Goal: Task Accomplishment & Management: Complete application form

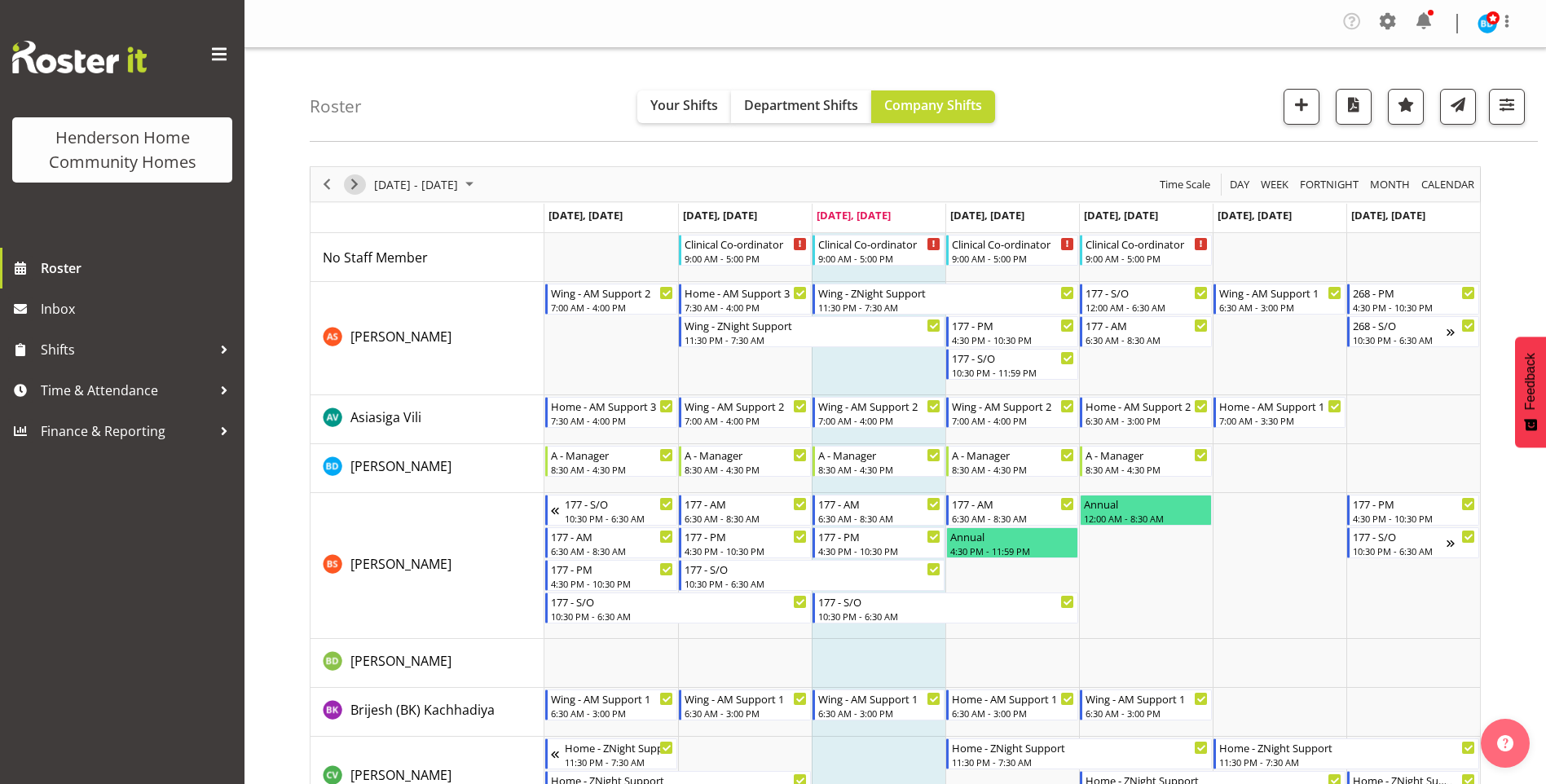
click at [358, 184] on span "Next" at bounding box center [355, 184] width 20 height 21
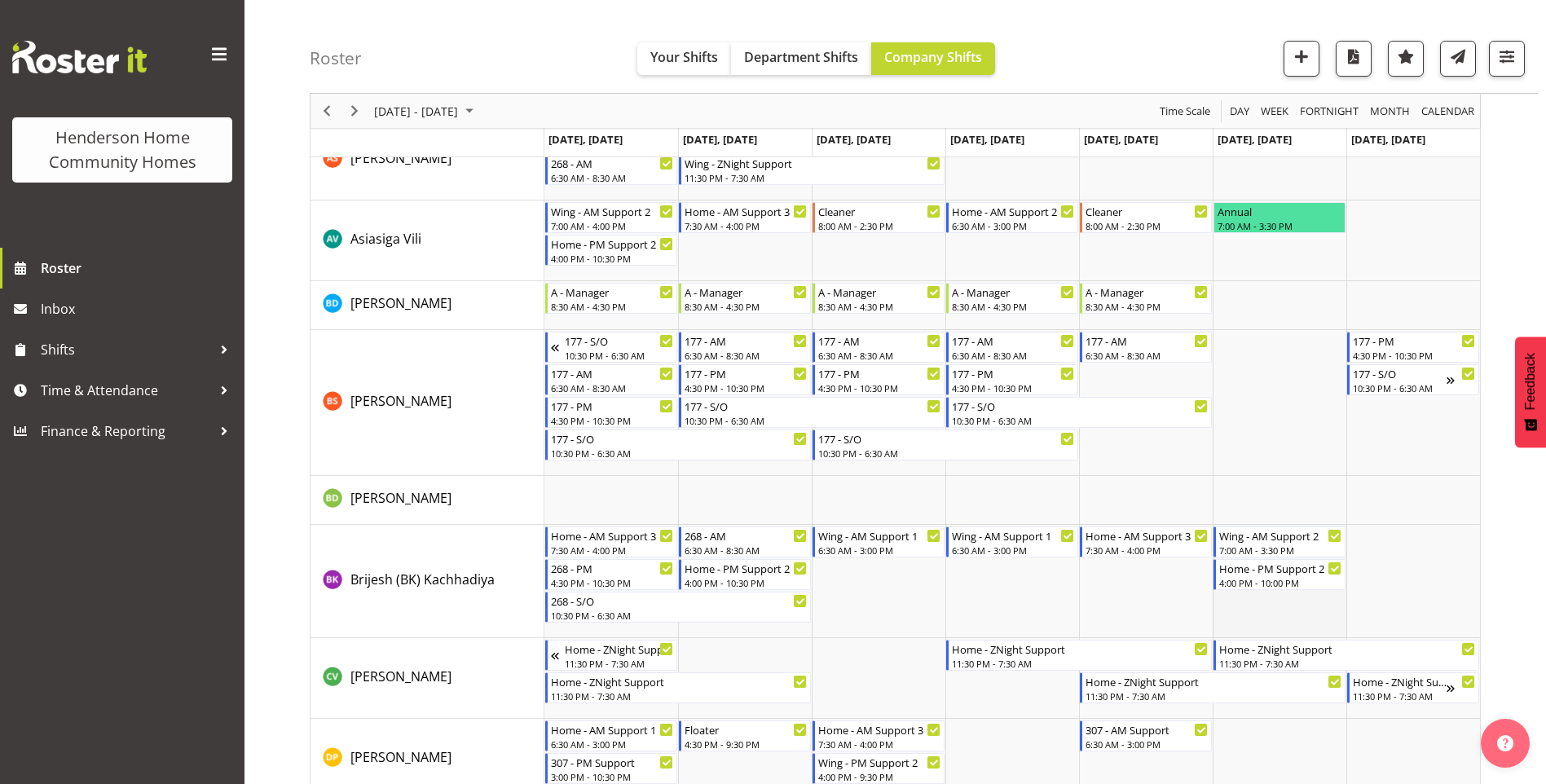
scroll to position [163, 0]
click at [103, 383] on span "Time & Attendance" at bounding box center [126, 390] width 171 height 24
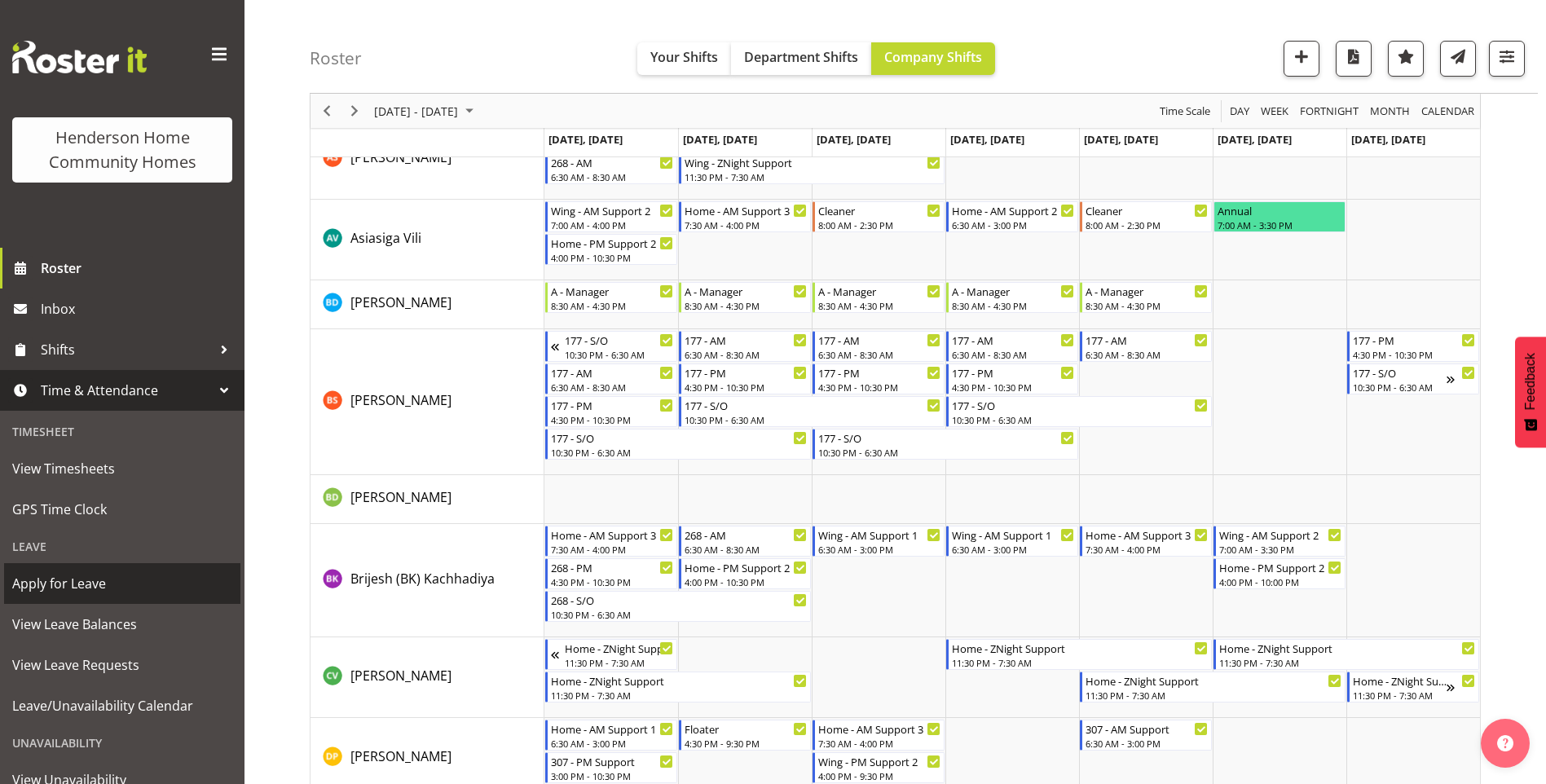
click at [91, 579] on span "Apply for Leave" at bounding box center [122, 583] width 220 height 24
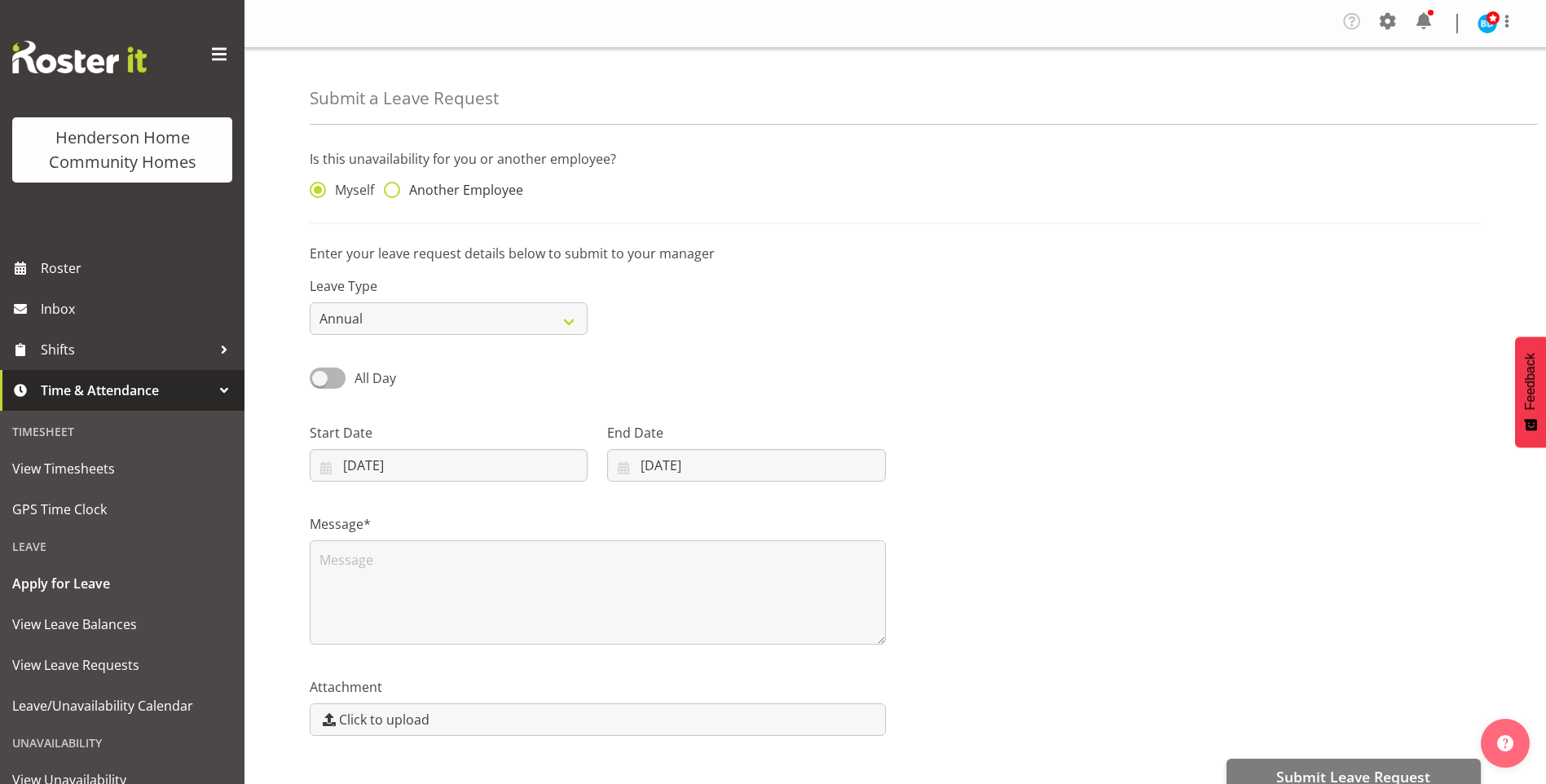
drag, startPoint x: 467, startPoint y: 190, endPoint x: 481, endPoint y: 186, distance: 14.6
click at [469, 188] on span "Another Employee" at bounding box center [461, 190] width 123 height 16
click at [394, 188] on input "Another Employee" at bounding box center [389, 191] width 11 height 11
radio input "true"
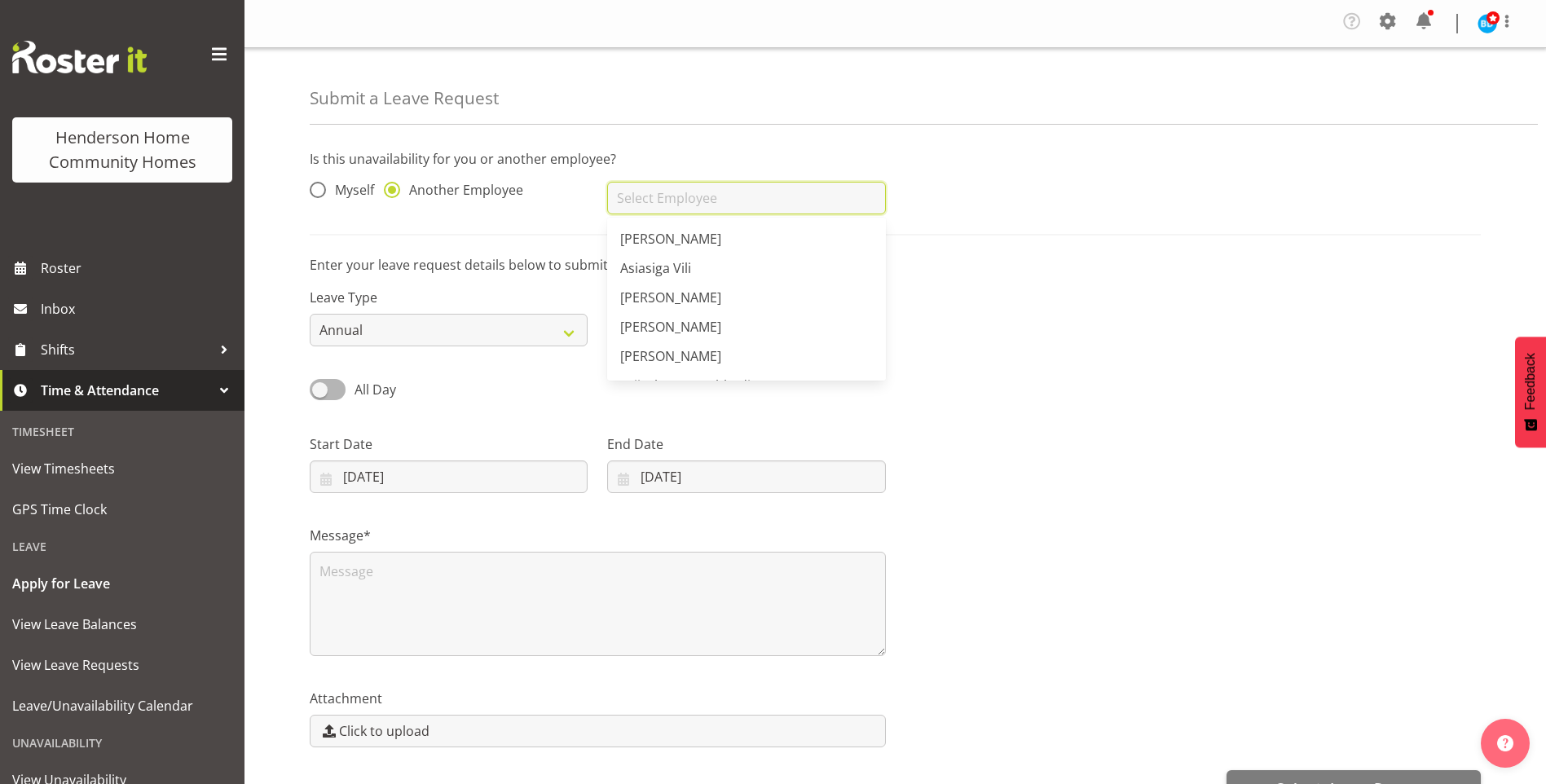
click at [716, 209] on input "text" at bounding box center [745, 198] width 278 height 33
click at [676, 307] on span "Brijesh (BK) Kachhadiya" at bounding box center [692, 304] width 144 height 18
type input "Brijesh (BK) Kachhadiya"
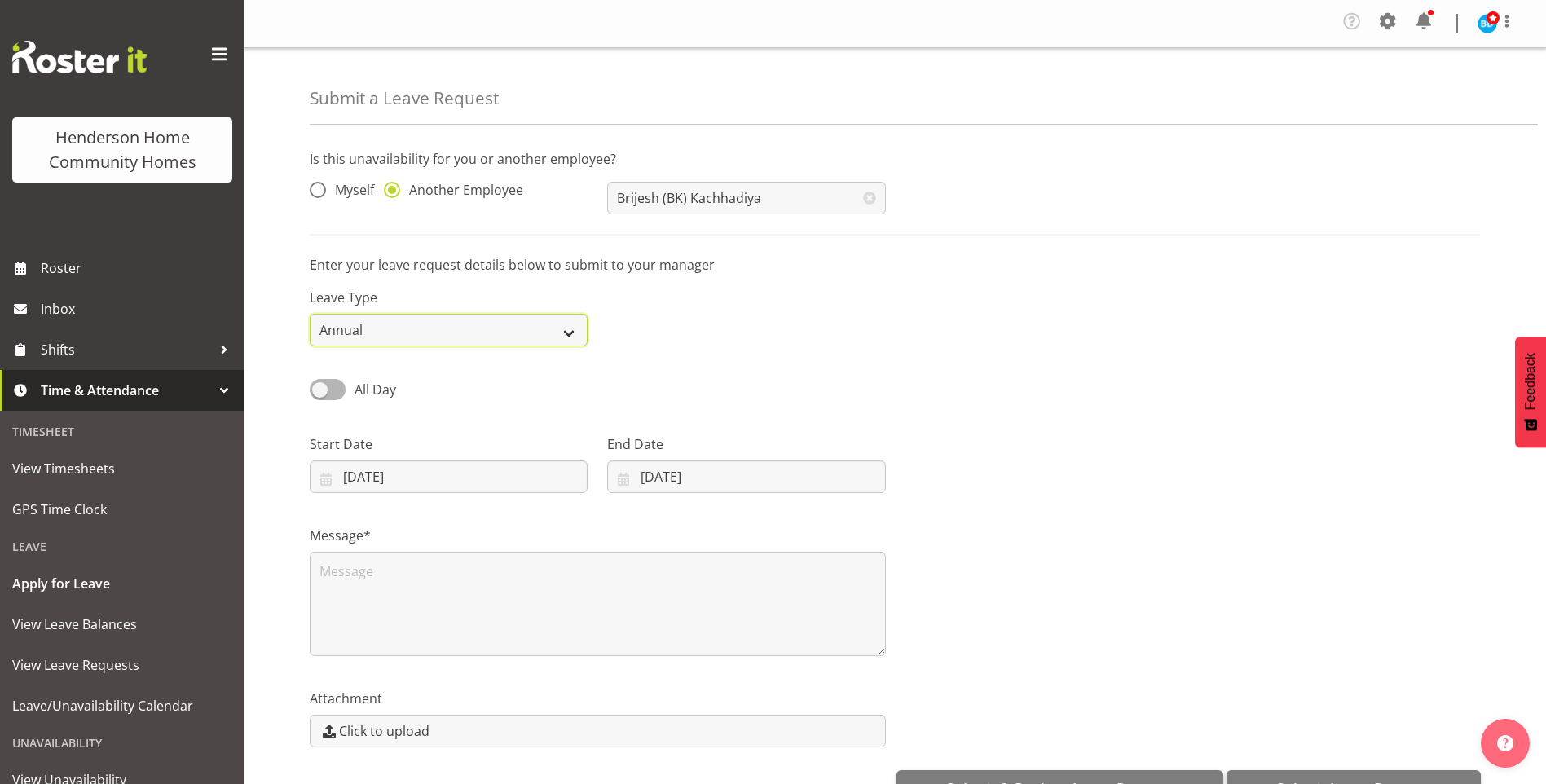
click at [375, 326] on select "Annual Sick Leave Without Pay Bereavement Domestic Violence Parental Jury Servi…" at bounding box center [448, 330] width 278 height 33
select select "Leave Without Pay"
click at [309, 314] on select "Annual Sick Leave Without Pay Bereavement Domestic Violence Parental Jury Servi…" at bounding box center [448, 330] width 278 height 33
click at [375, 392] on span "All Day" at bounding box center [375, 390] width 42 height 18
click at [320, 392] on input "All Day" at bounding box center [315, 389] width 11 height 11
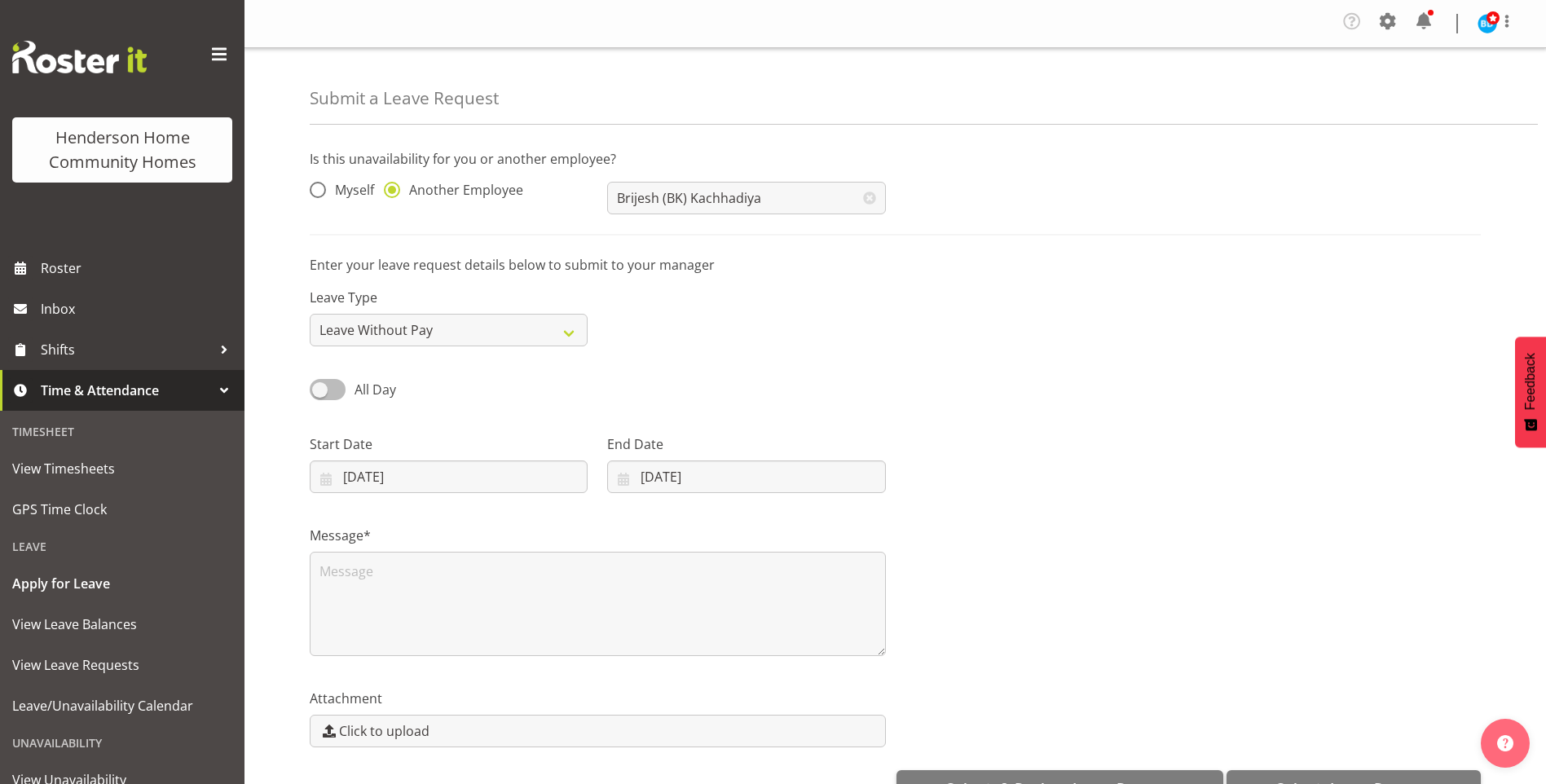
checkbox input "true"
click at [384, 477] on input "03/09/2025" at bounding box center [448, 477] width 278 height 33
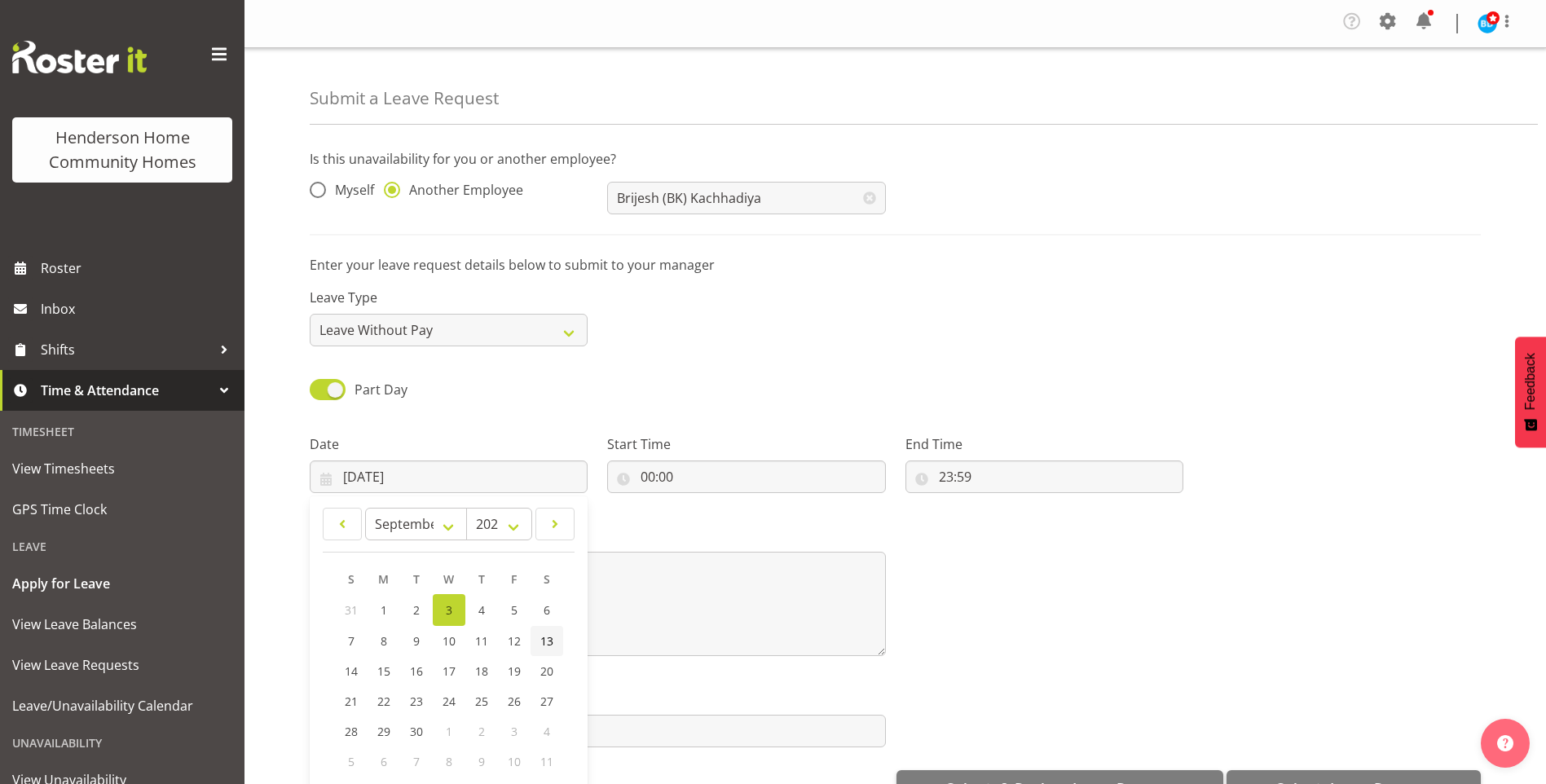
drag, startPoint x: 544, startPoint y: 638, endPoint x: 548, endPoint y: 628, distance: 10.8
click at [544, 636] on span "13" at bounding box center [546, 640] width 13 height 15
type input "13/09/2025"
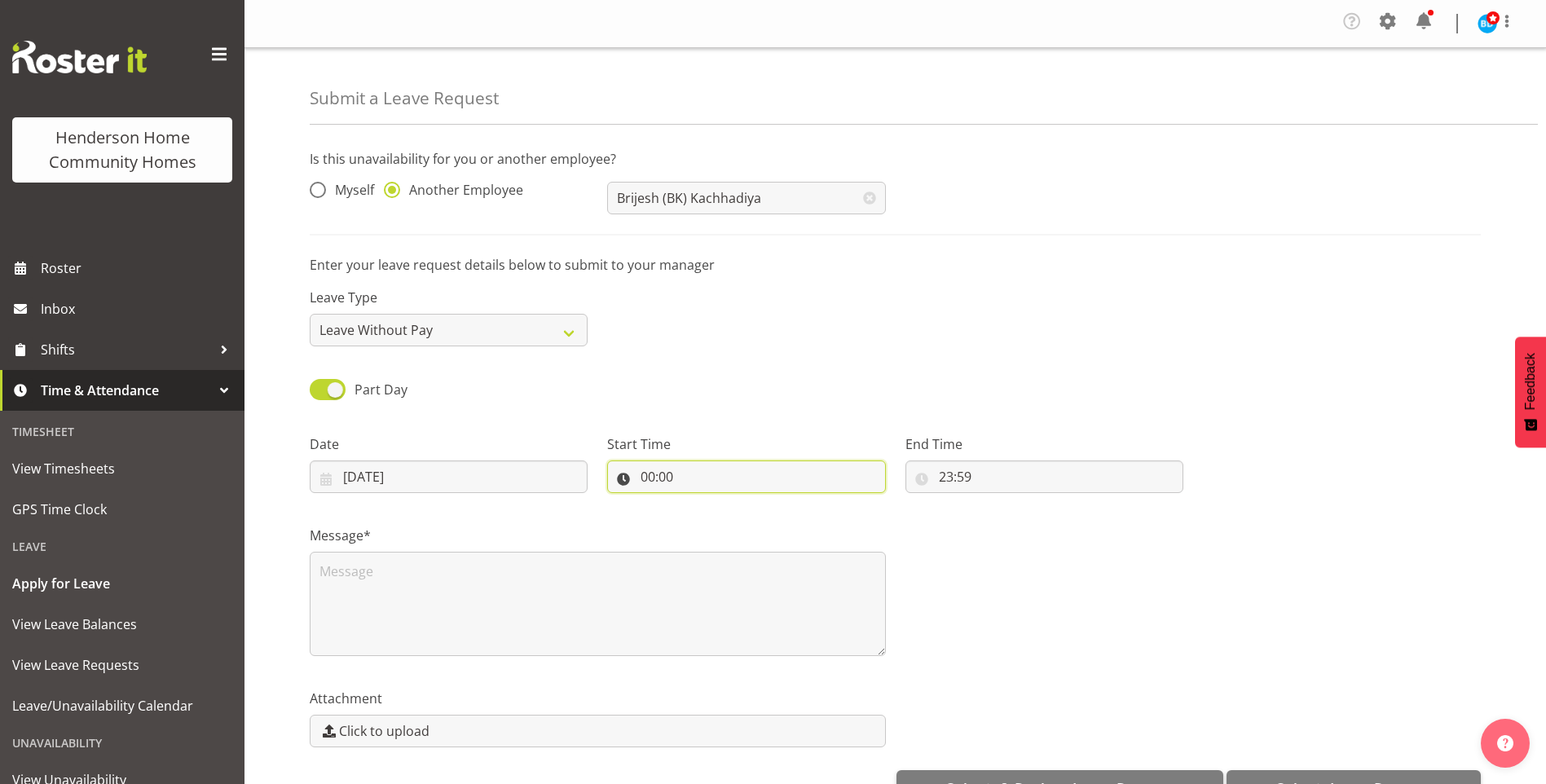
click at [662, 476] on input "00:00" at bounding box center [745, 477] width 278 height 33
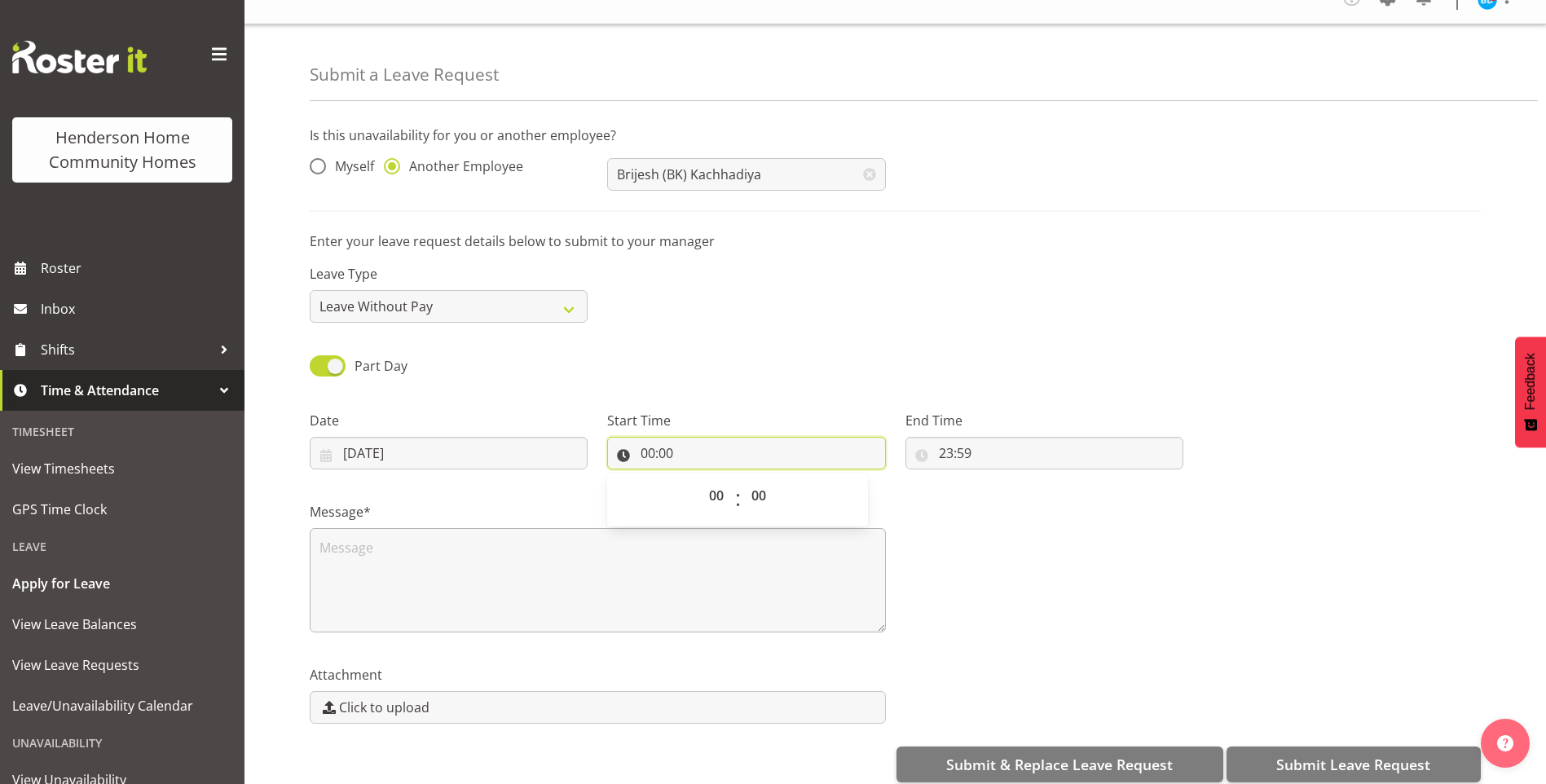
scroll to position [46, 0]
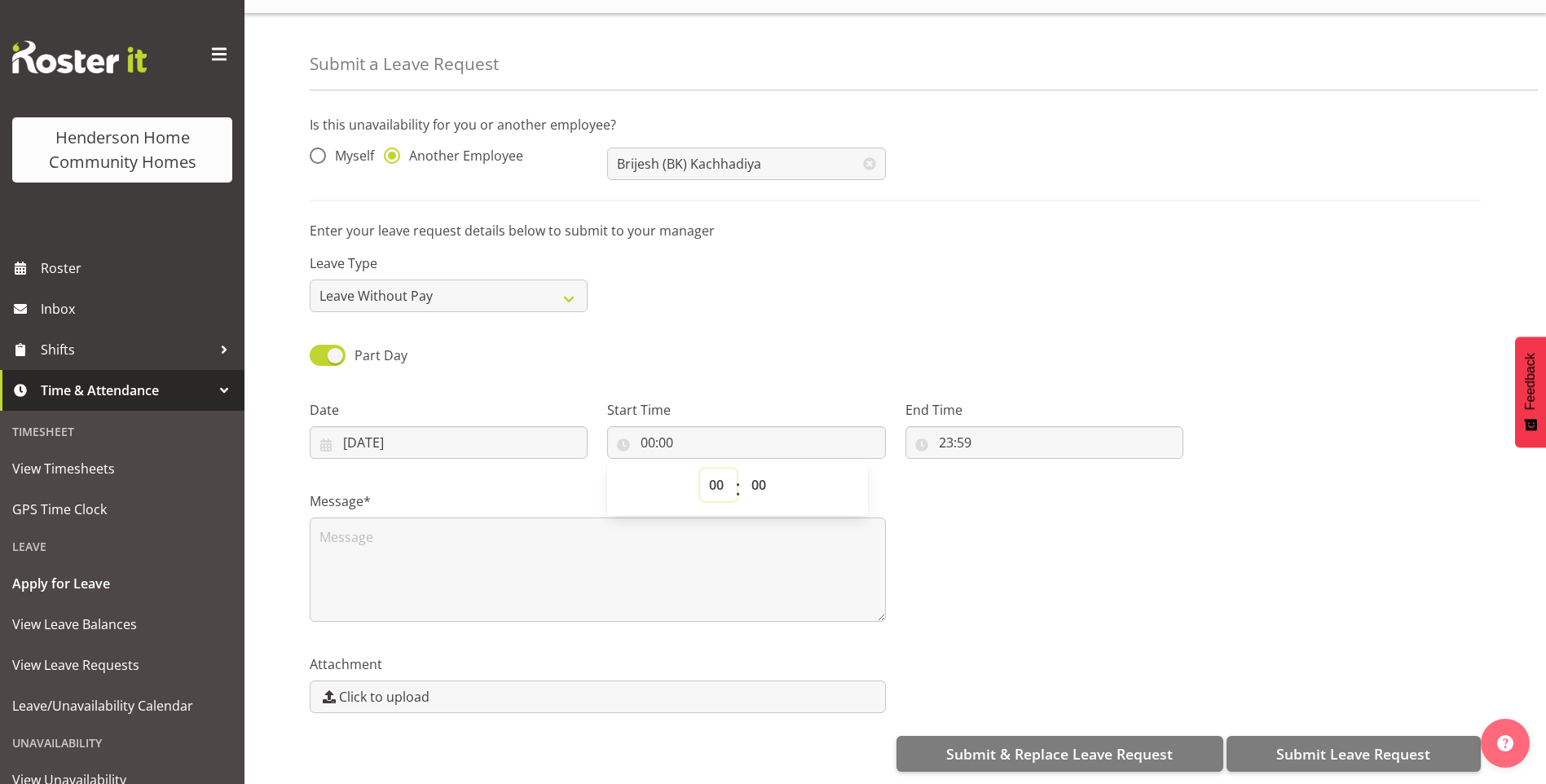
click at [707, 468] on select "00 01 02 03 04 05 06 07 08 09 10 11 12 13 14 15 16 17 18 19 20 21 22 23" at bounding box center [718, 485] width 37 height 33
select select "16"
click at [700, 468] on select "00 01 02 03 04 05 06 07 08 09 10 11 12 13 14 15 16 17 18 19 20 21 22 23" at bounding box center [718, 485] width 37 height 33
type input "16:00"
click at [950, 430] on input "23:59" at bounding box center [1044, 442] width 278 height 33
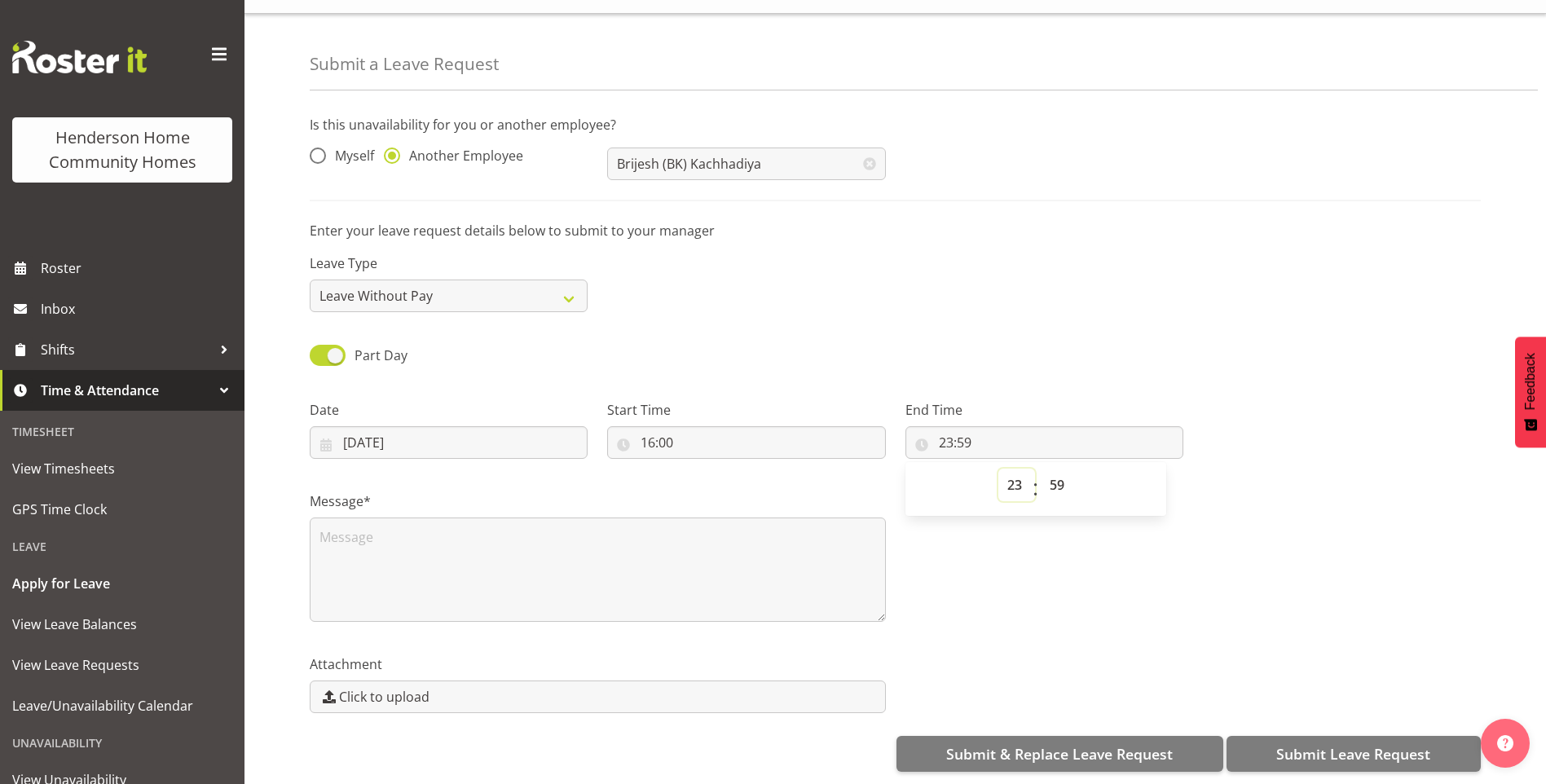
click at [1010, 481] on select "00 01 02 03 04 05 06 07 08 09 10 11 12 13 14 15 16 17 18 19 20 21 22 23" at bounding box center [1017, 485] width 37 height 33
click at [1064, 473] on select "00 01 02 03 04 05 06 07 08 09 10 11 12 13 14 15 16 17 18 19 20 21 22 23 24 25 2…" at bounding box center [1059, 485] width 37 height 33
select select "0"
click at [1041, 468] on select "00 01 02 03 04 05 06 07 08 09 10 11 12 13 14 15 16 17 18 19 20 21 22 23 24 25 2…" at bounding box center [1059, 485] width 37 height 33
type input "23:00"
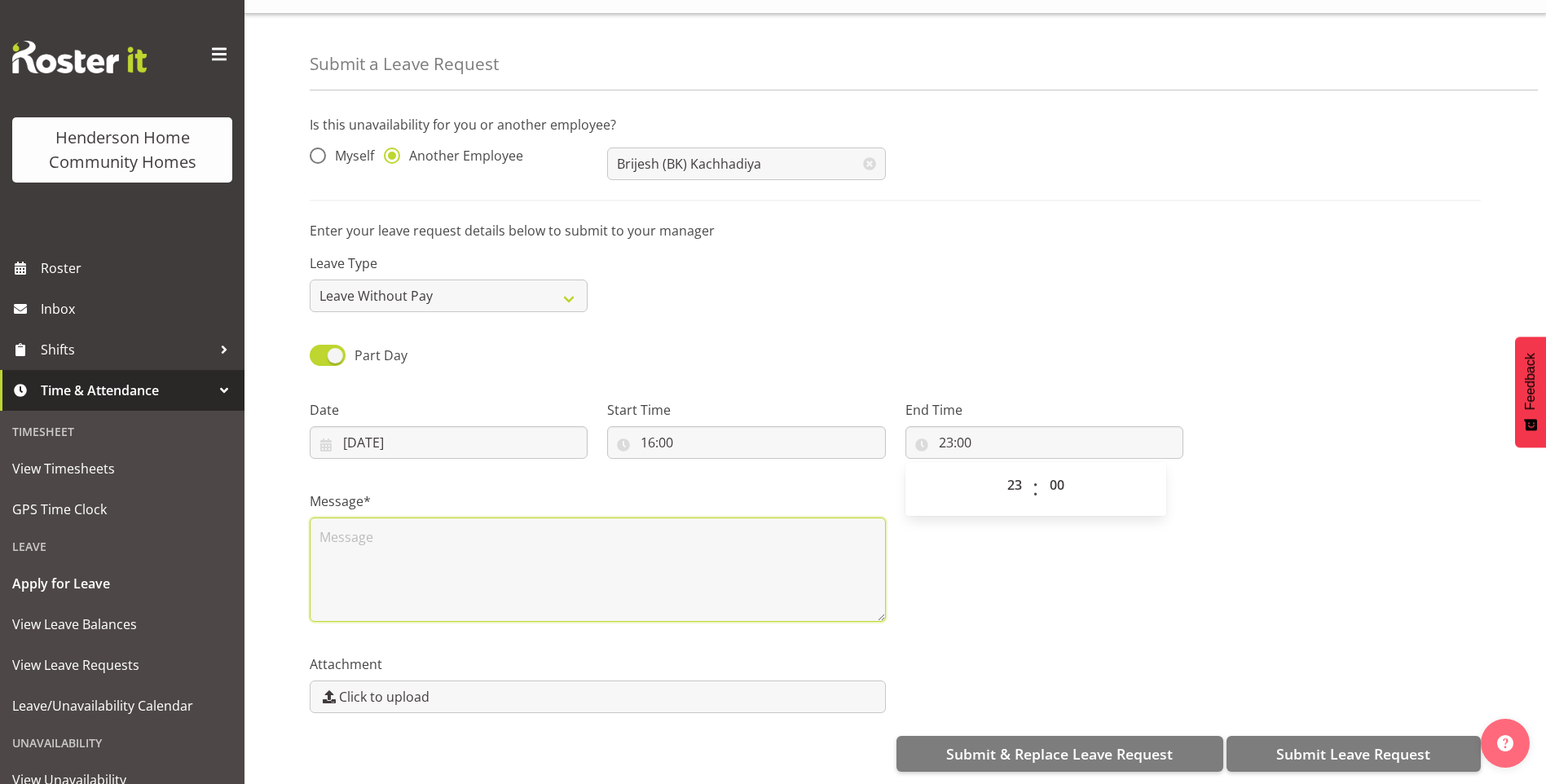
click at [408, 523] on textarea at bounding box center [597, 569] width 576 height 104
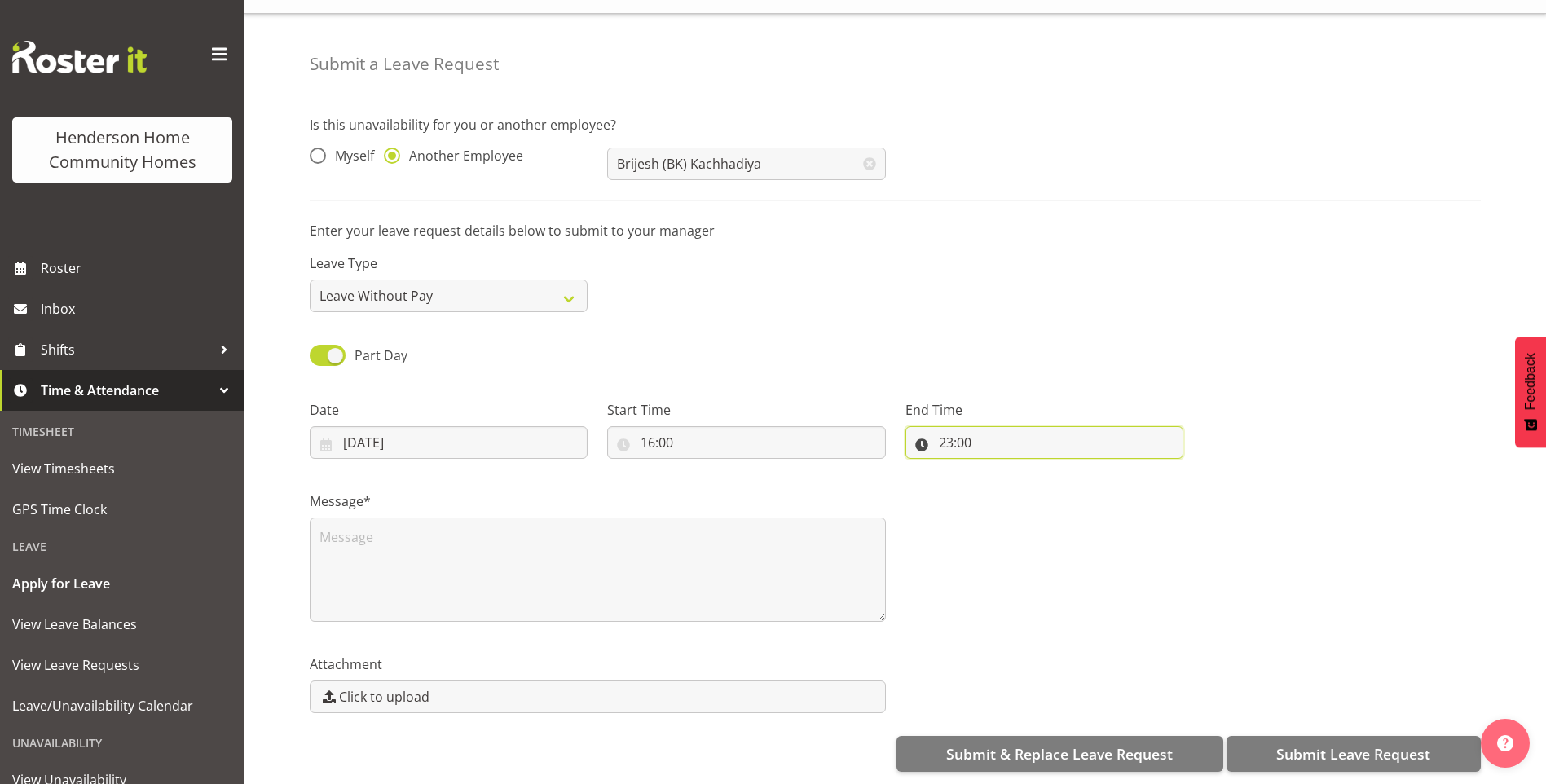
click at [950, 439] on input "23:00" at bounding box center [1044, 442] width 278 height 33
click at [1003, 468] on select "00 01 02 03 04 05 06 07 08 09 10 11 12 13 14 15 16 17 18 19 20 21 22 23" at bounding box center [1017, 485] width 37 height 33
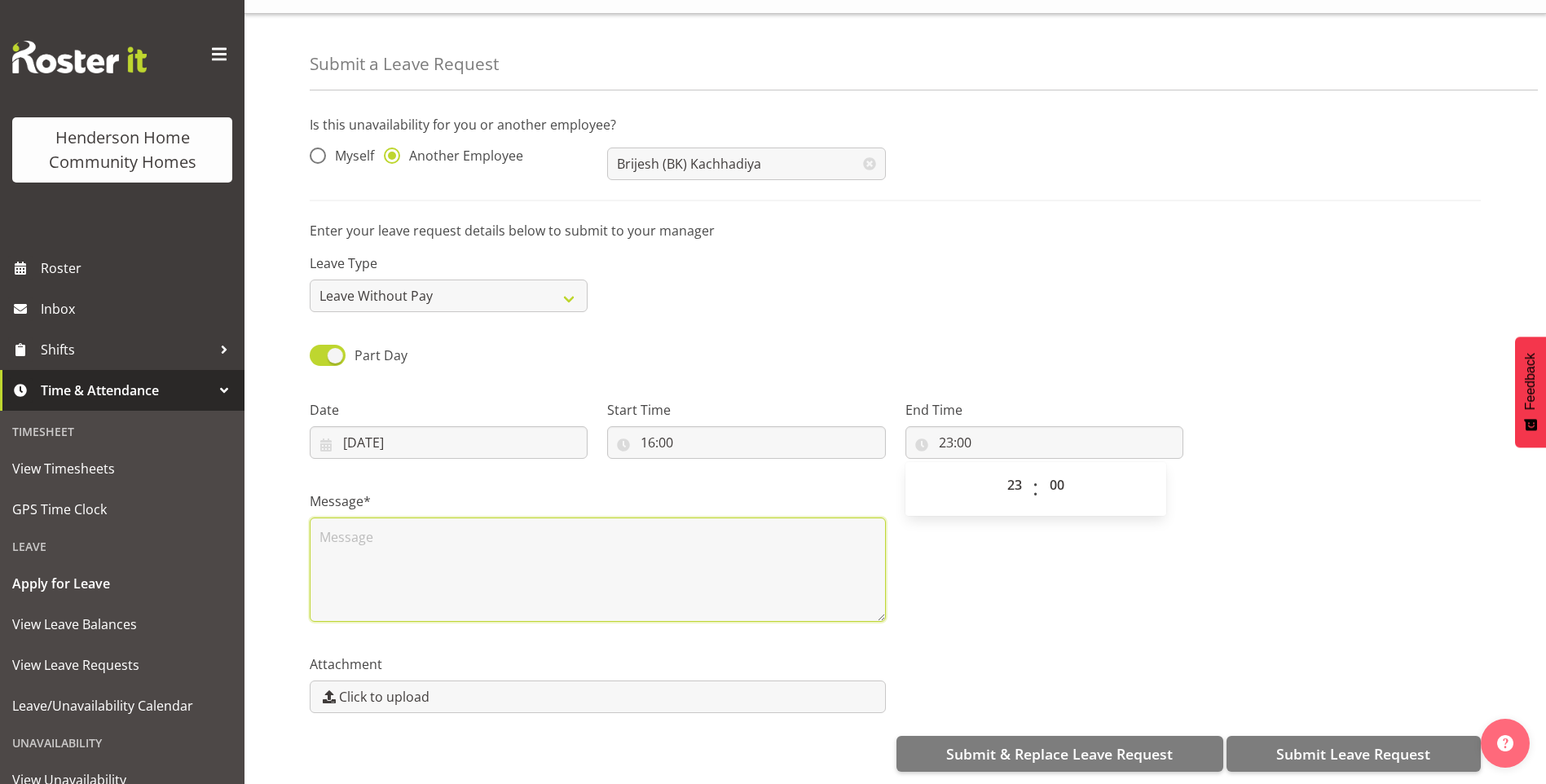
click at [429, 524] on textarea at bounding box center [597, 569] width 576 height 104
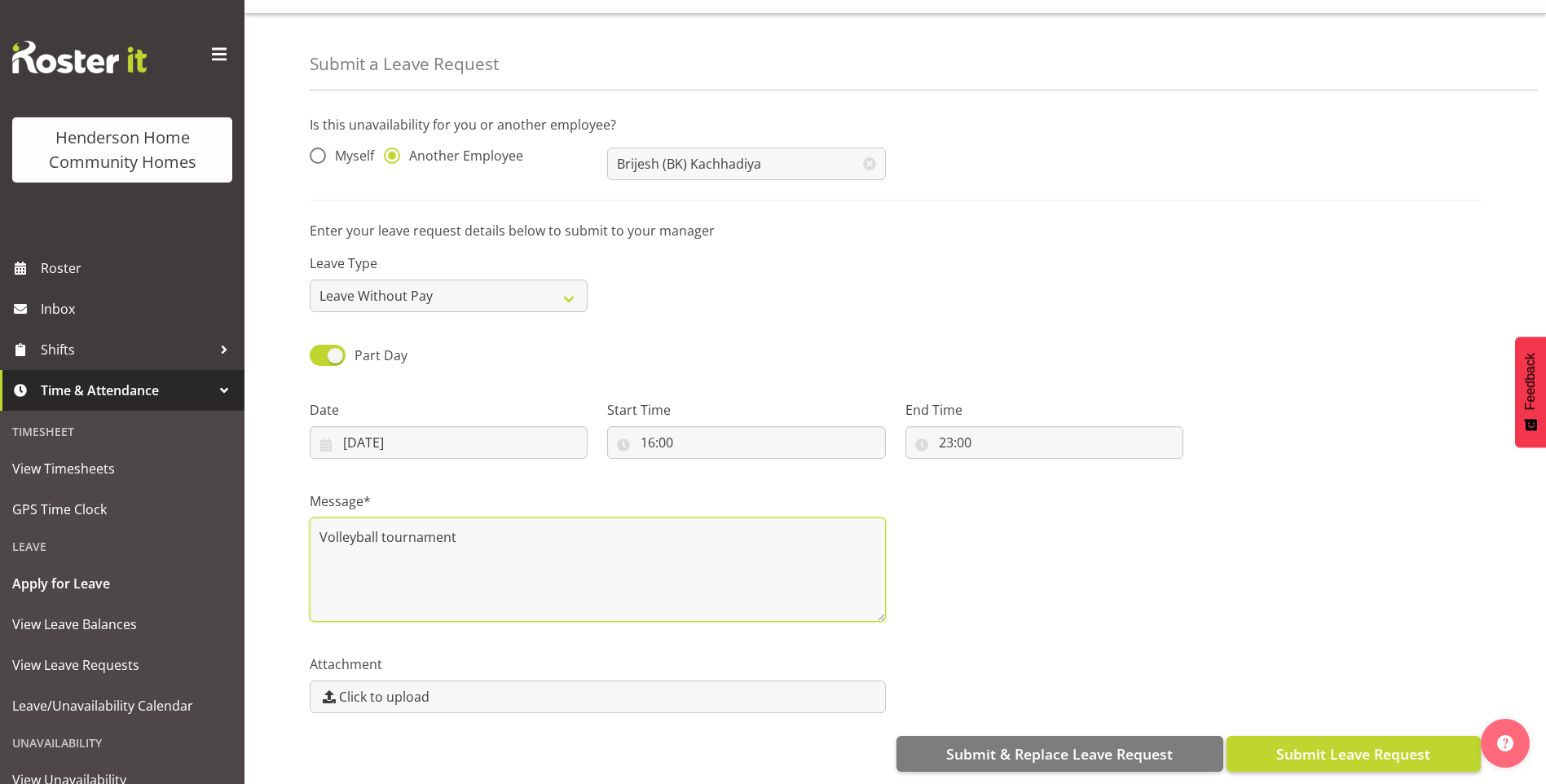
type textarea "Volleyball tournament"
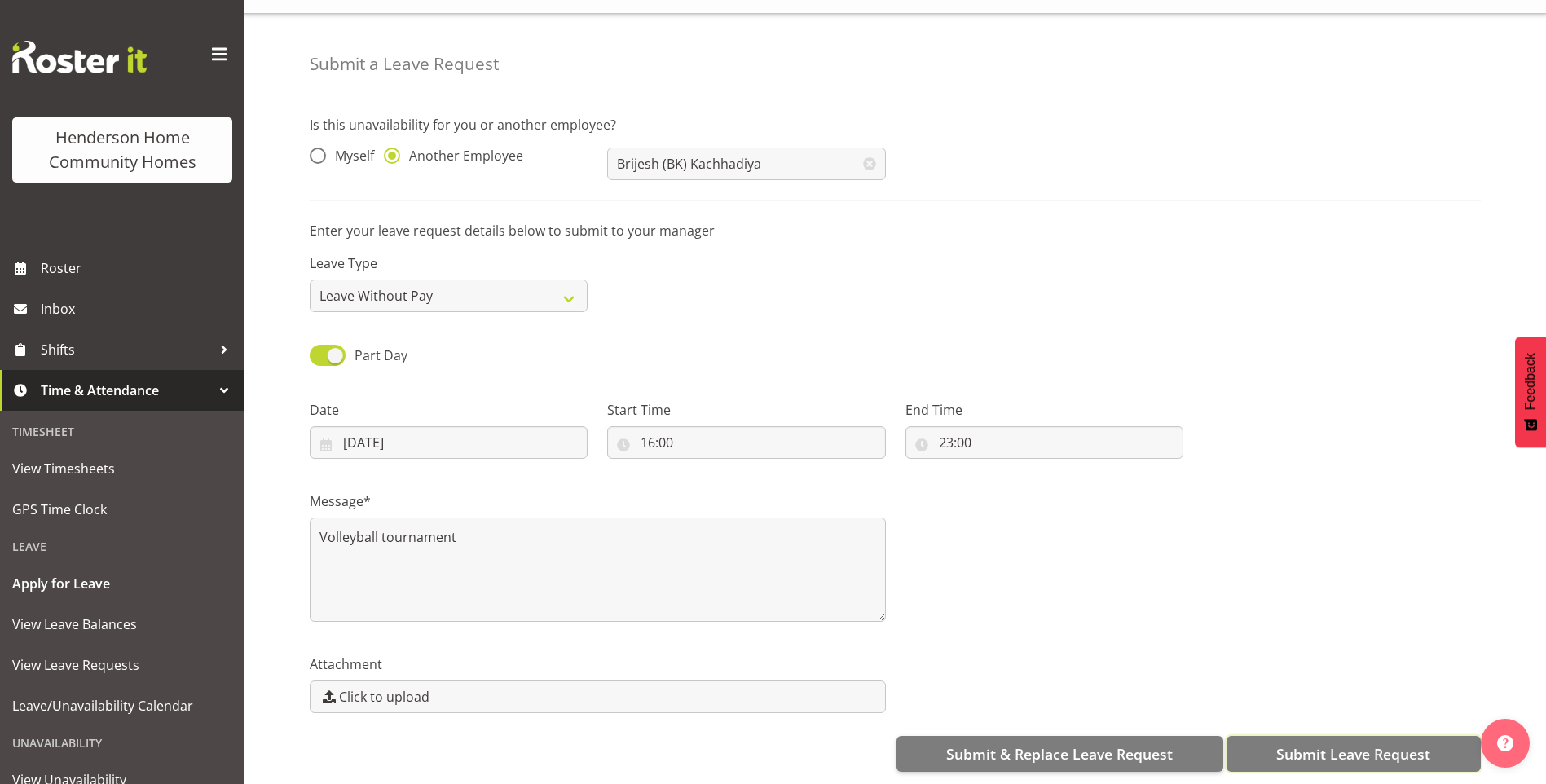
click at [1398, 743] on span "Submit Leave Request" at bounding box center [1353, 753] width 154 height 21
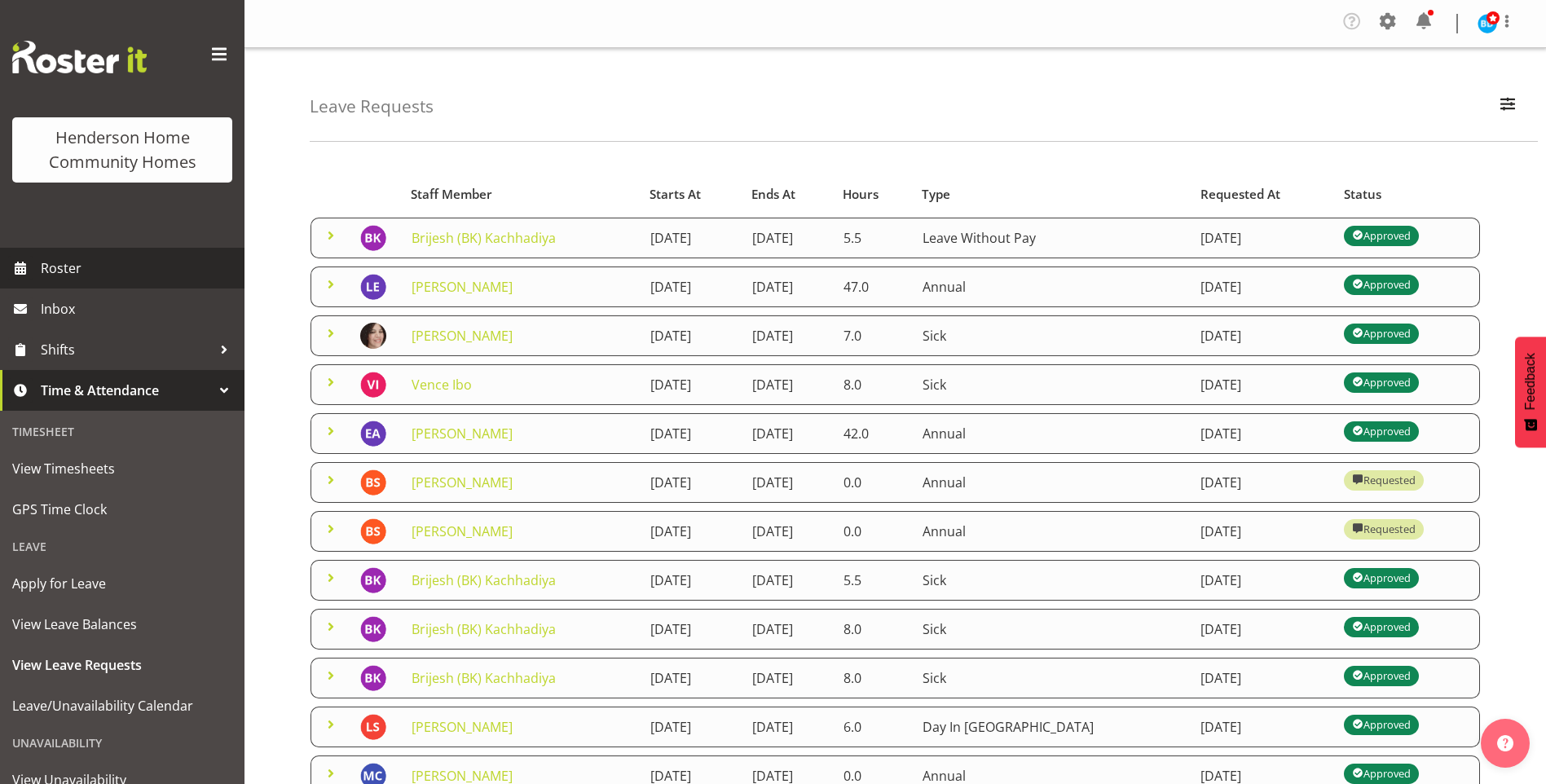
click at [121, 261] on span "Roster" at bounding box center [138, 268] width 195 height 24
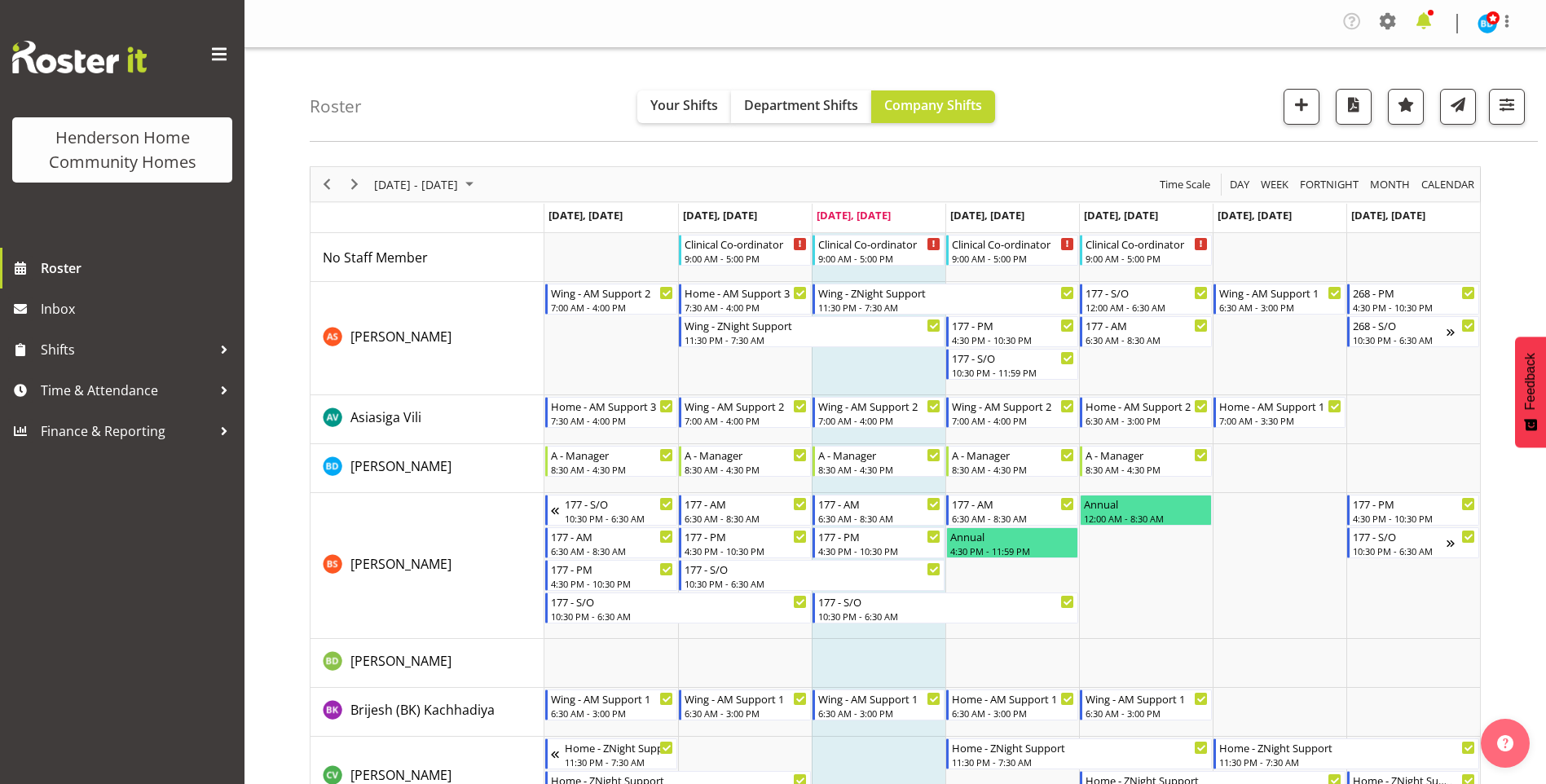
click at [1423, 19] on span at bounding box center [1424, 21] width 26 height 26
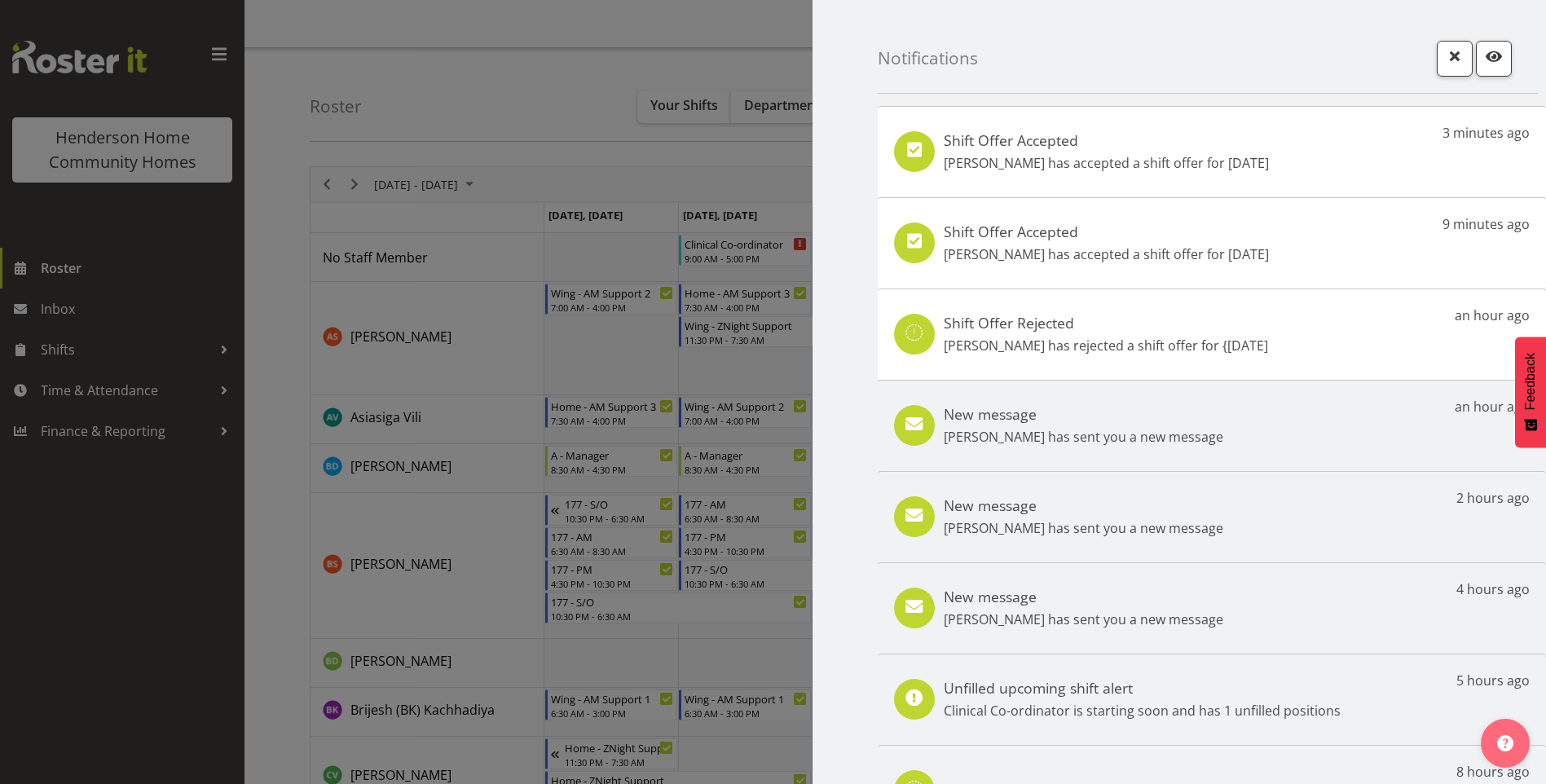
click at [75, 271] on div at bounding box center [773, 392] width 1546 height 784
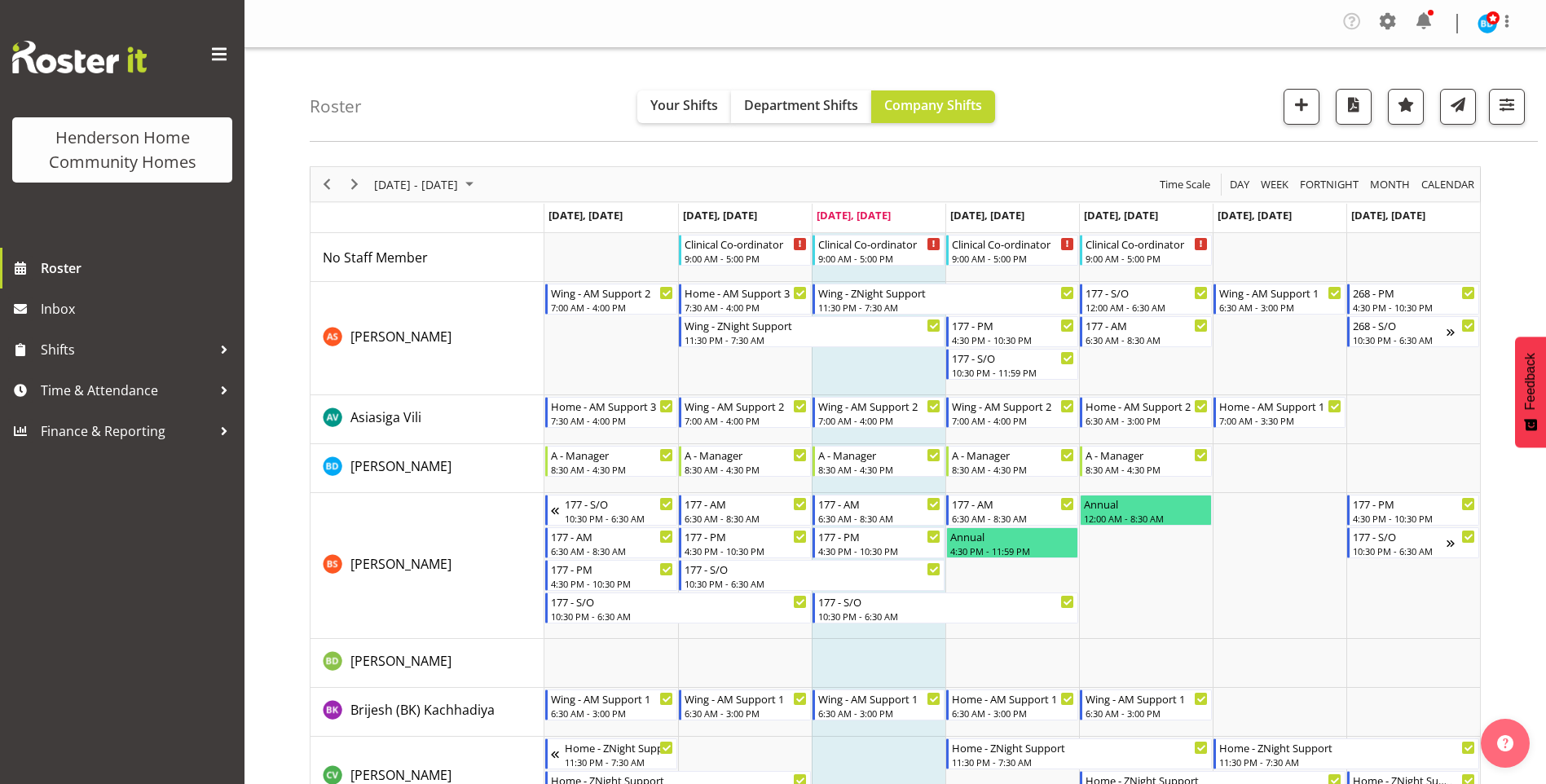
click at [63, 268] on div at bounding box center [773, 392] width 1546 height 784
click at [58, 274] on span "Roster" at bounding box center [138, 268] width 195 height 24
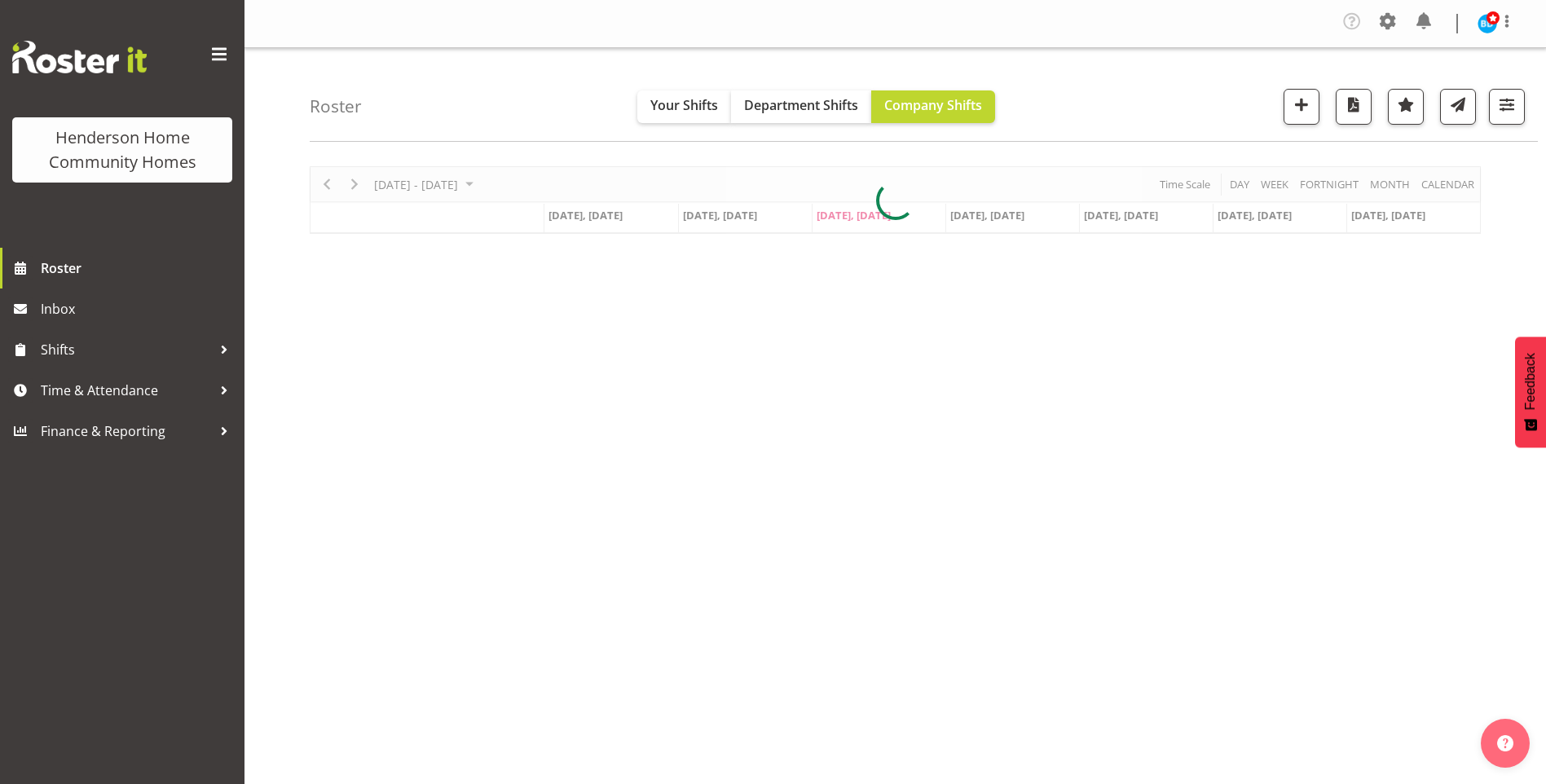
click at [356, 186] on div "[DATE] - [DATE] [DATE] Day Week Fortnight Month calendar Month Agenda Time Scal…" at bounding box center [895, 200] width 1171 height 68
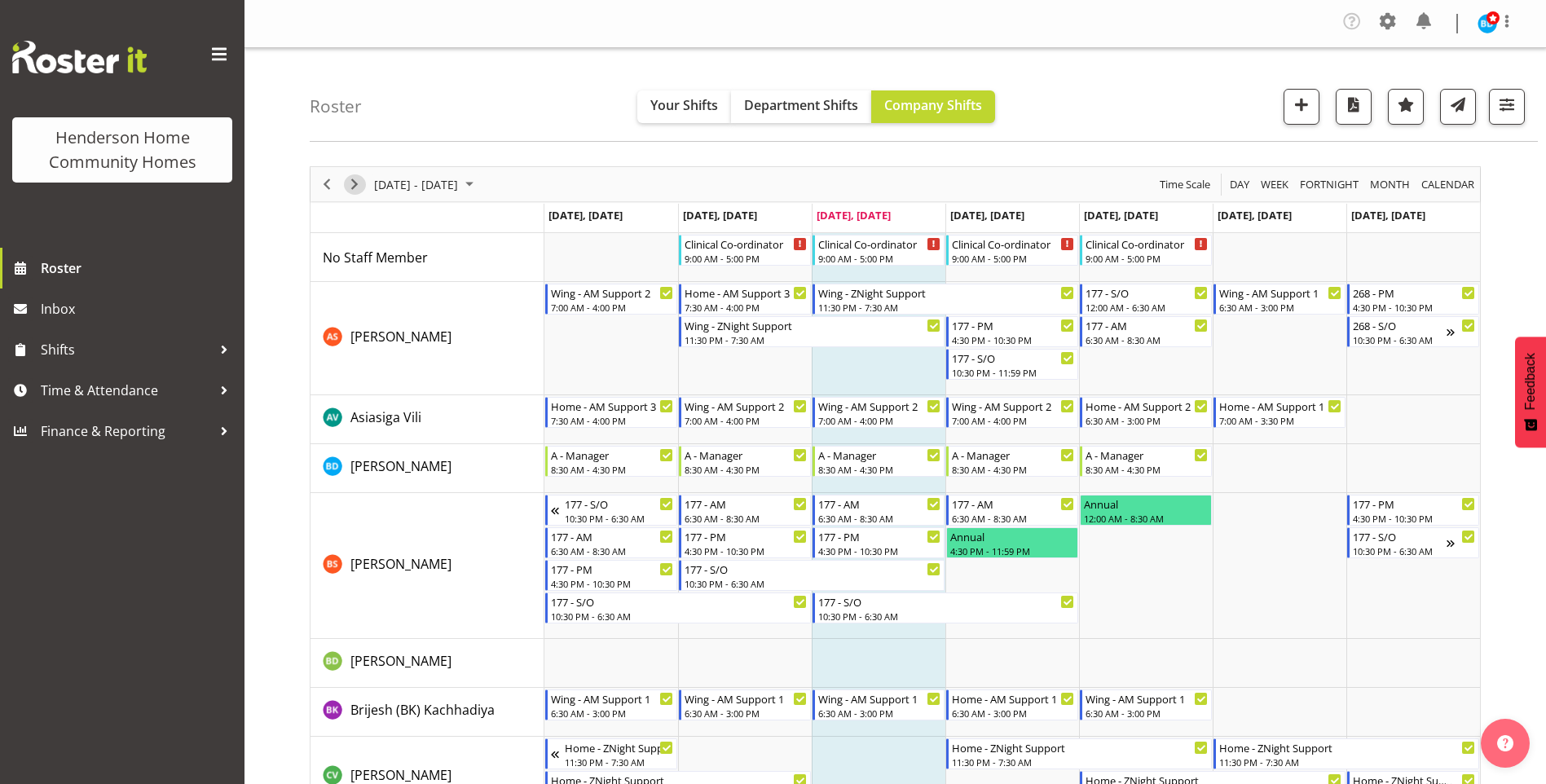
click at [356, 186] on span "Next" at bounding box center [355, 184] width 20 height 21
